Goal: Find specific page/section: Find specific page/section

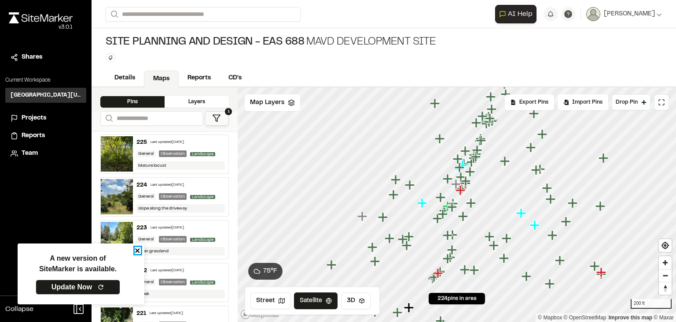
click at [137, 248] on icon "close" at bounding box center [138, 250] width 6 height 7
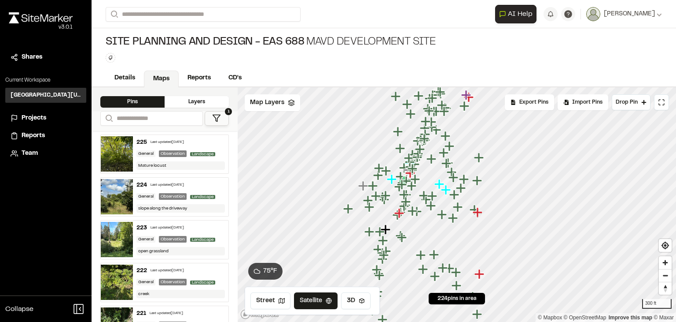
click at [217, 118] on icon at bounding box center [216, 118] width 9 height 9
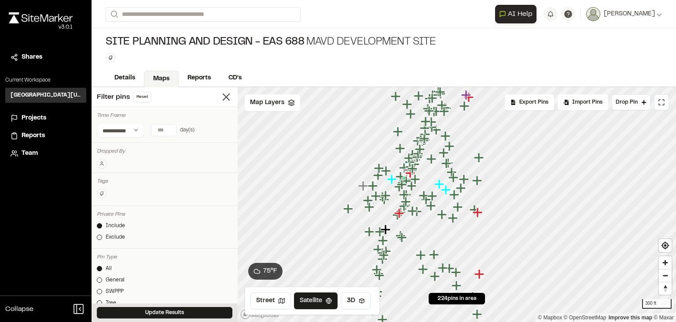
click at [102, 163] on icon at bounding box center [101, 163] width 5 height 5
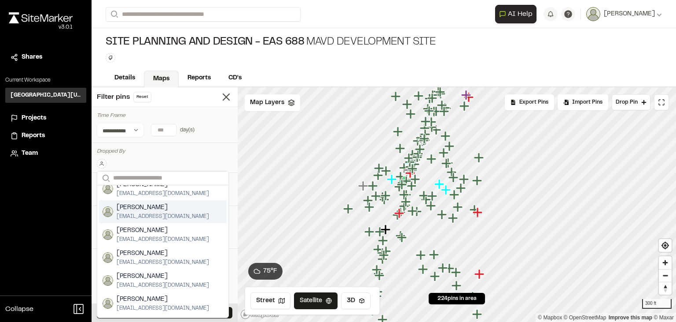
scroll to position [182, 0]
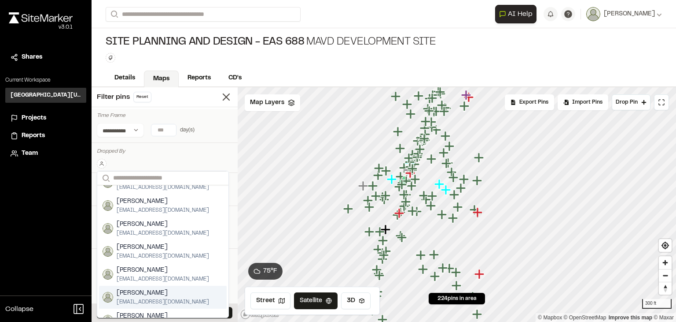
click at [154, 288] on span "[PERSON_NAME]" at bounding box center [163, 293] width 92 height 10
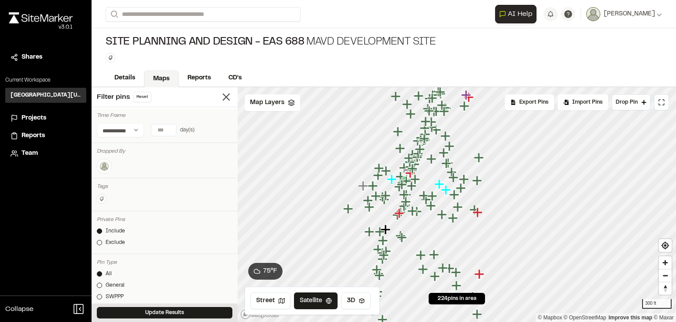
click at [189, 159] on div at bounding box center [165, 166] width 136 height 15
click at [106, 164] on img at bounding box center [104, 166] width 11 height 11
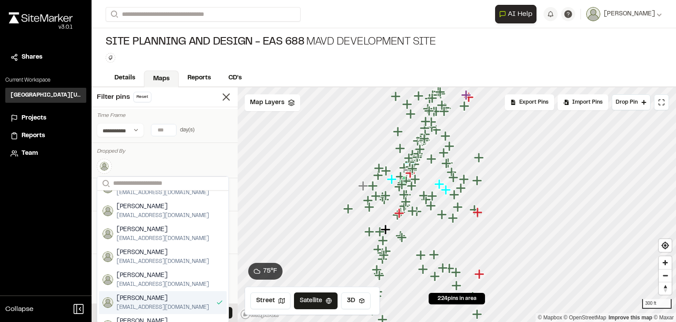
click at [158, 293] on span "[PERSON_NAME]" at bounding box center [163, 298] width 92 height 10
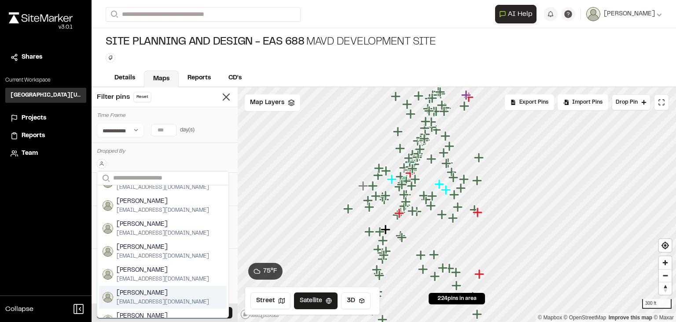
click at [162, 288] on span "[PERSON_NAME]" at bounding box center [163, 293] width 92 height 10
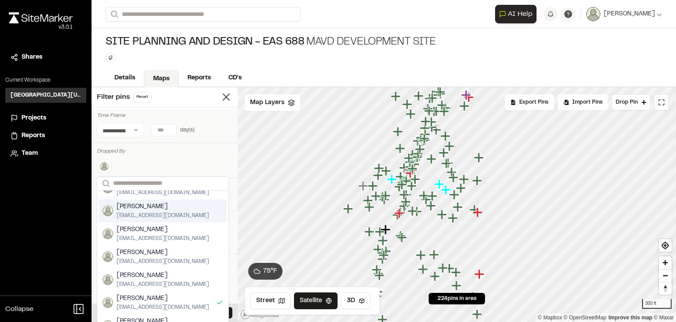
click at [202, 163] on div "Search Pin Droppers [PERSON_NAME] [PERSON_NAME][EMAIL_ADDRESS][DOMAIN_NAME] [PE…" at bounding box center [165, 166] width 136 height 15
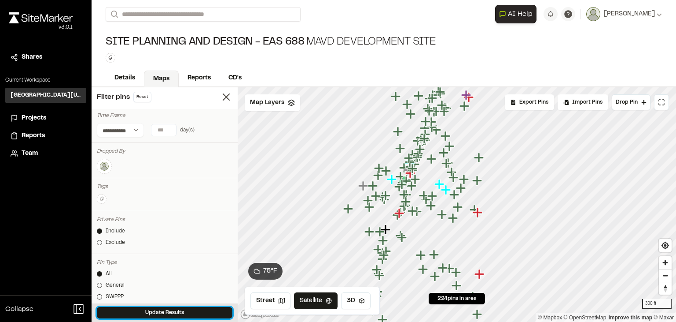
click at [164, 313] on button "Update Results" at bounding box center [165, 312] width 136 height 11
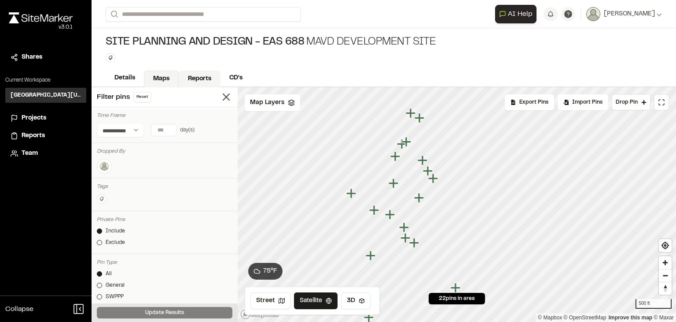
click at [206, 77] on link "Reports" at bounding box center [200, 78] width 42 height 17
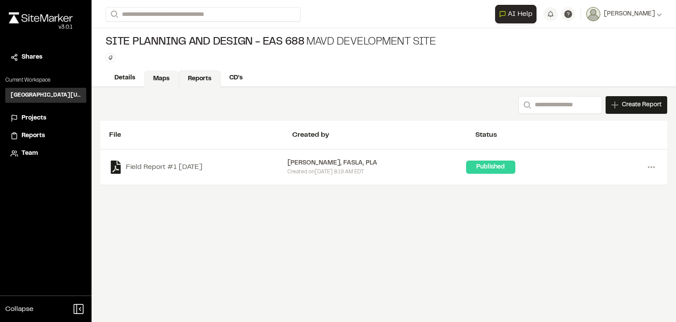
click at [162, 78] on link "Maps" at bounding box center [161, 78] width 35 height 17
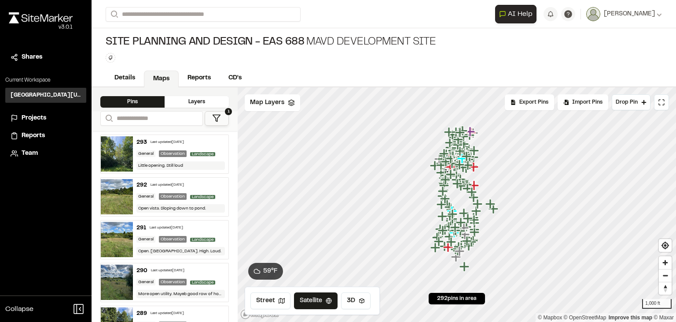
click at [213, 117] on icon at bounding box center [216, 118] width 9 height 9
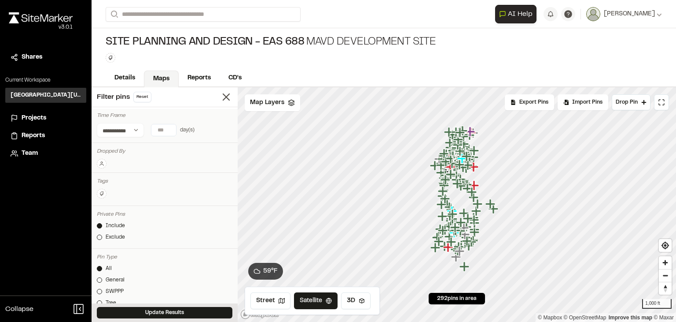
click at [101, 161] on circle at bounding box center [102, 162] width 2 height 2
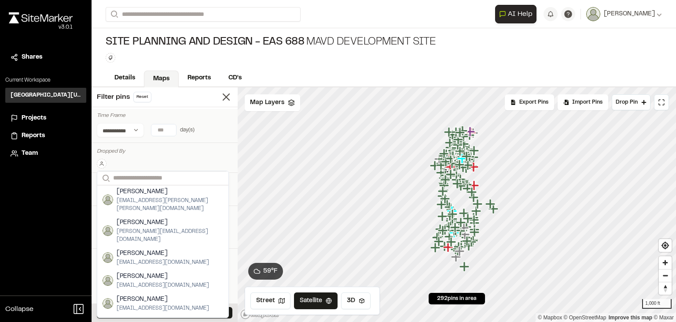
scroll to position [205, 0]
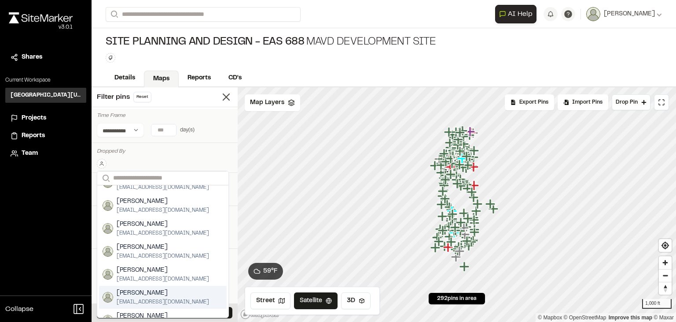
click at [164, 288] on span "[PERSON_NAME]" at bounding box center [163, 293] width 92 height 10
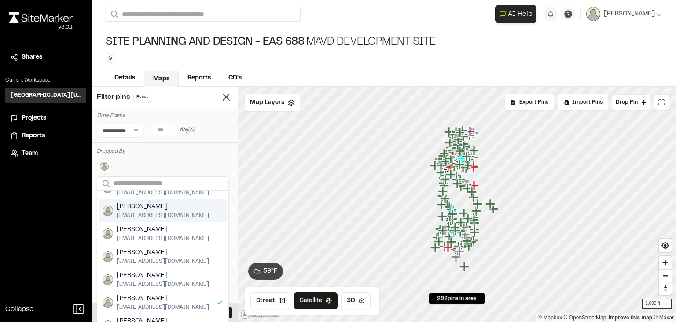
click at [202, 155] on div "Search Pin Droppers [PERSON_NAME] [PERSON_NAME][EMAIL_ADDRESS][DOMAIN_NAME] [PE…" at bounding box center [165, 164] width 136 height 19
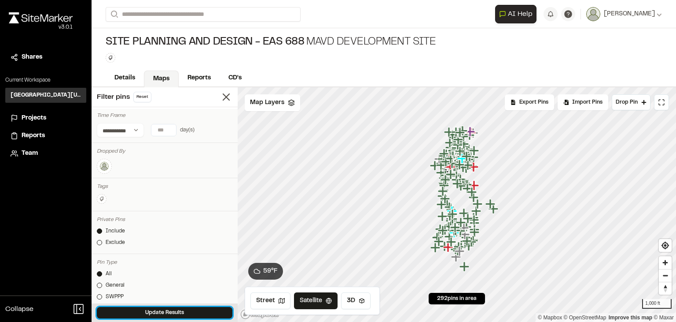
click at [174, 309] on button "Update Results" at bounding box center [165, 312] width 136 height 11
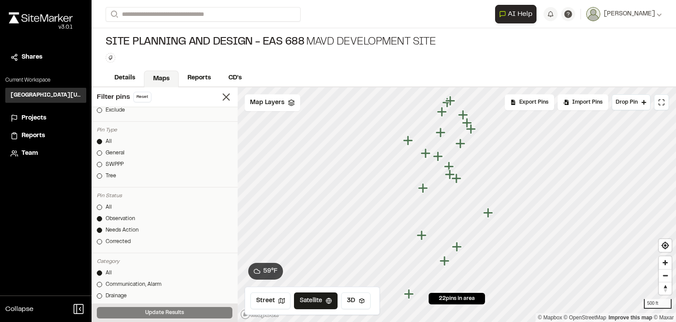
scroll to position [0, 0]
click at [223, 98] on line at bounding box center [226, 97] width 6 height 6
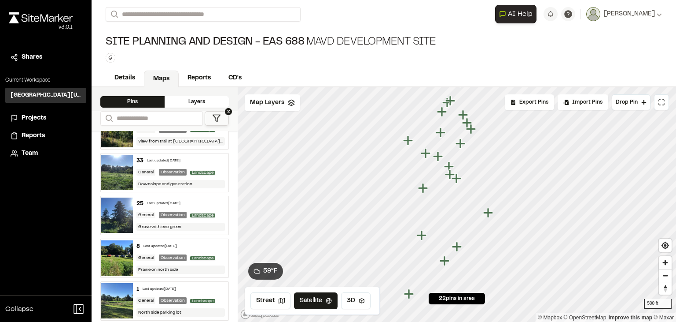
scroll to position [752, 0]
